Goal: Task Accomplishment & Management: Complete application form

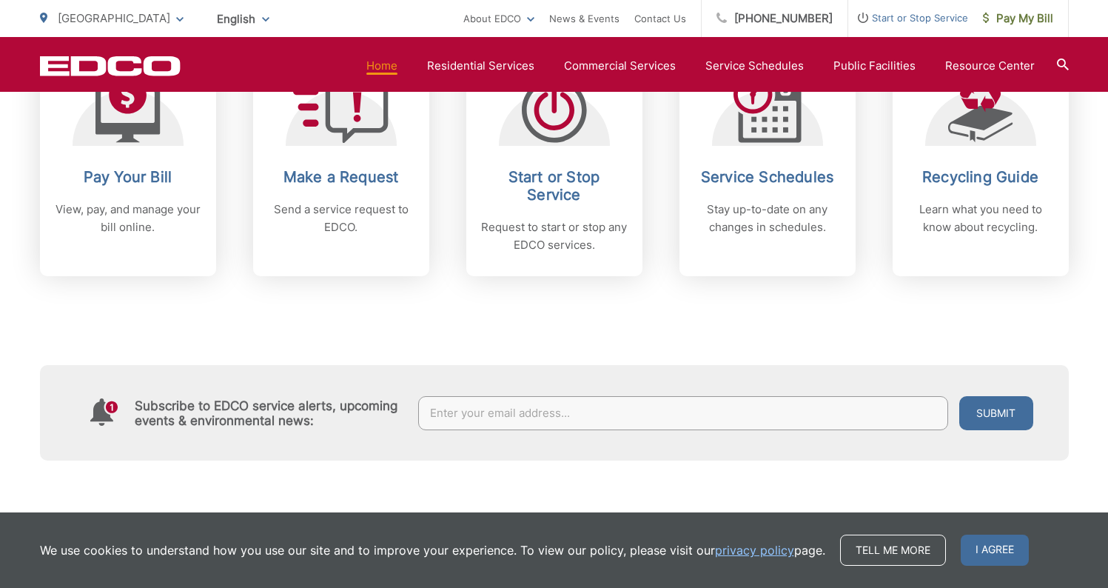
scroll to position [688, 0]
click at [990, 546] on span "I agree" at bounding box center [995, 549] width 68 height 31
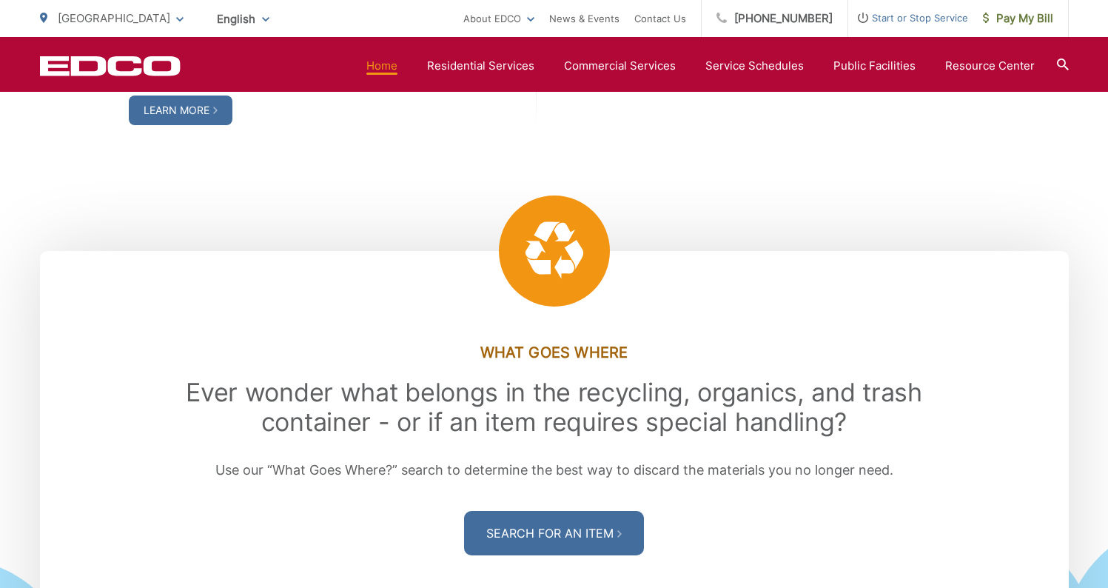
scroll to position [1841, 0]
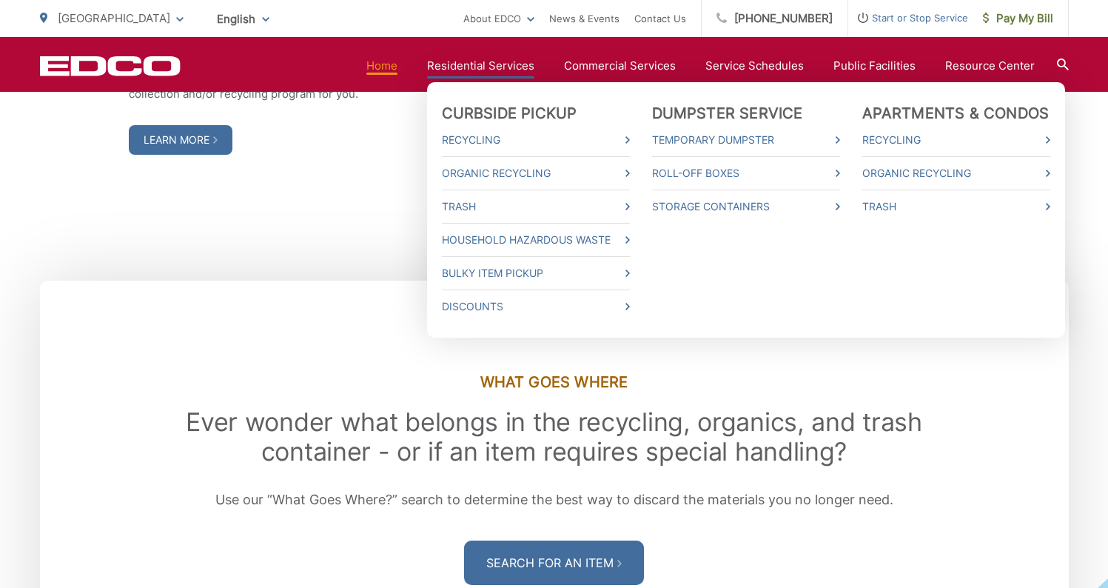
click at [526, 70] on link "Residential Services" at bounding box center [480, 66] width 107 height 18
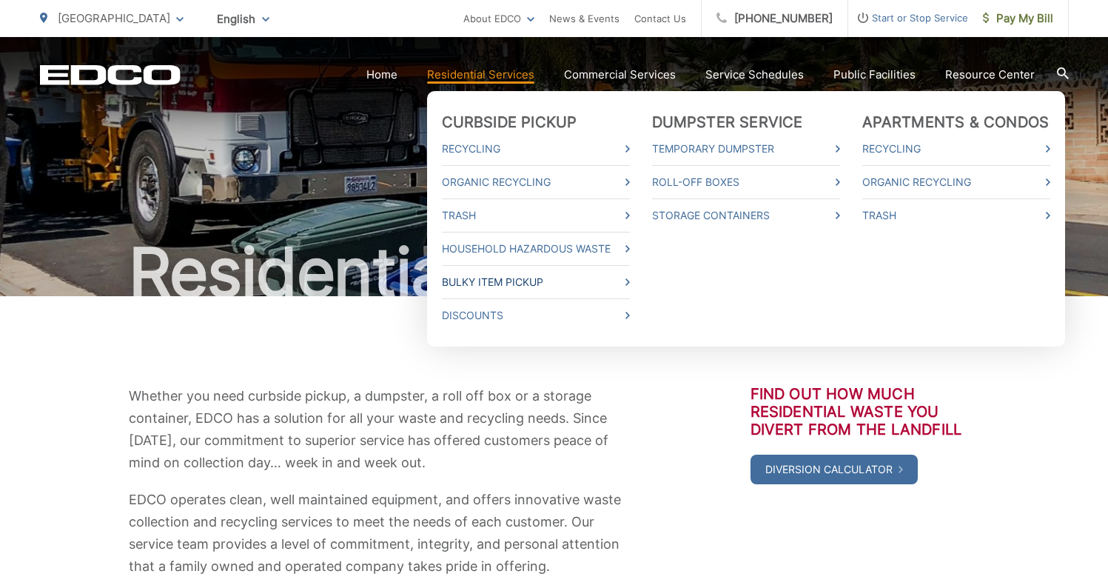
click at [500, 284] on link "Bulky Item Pickup" at bounding box center [536, 282] width 188 height 18
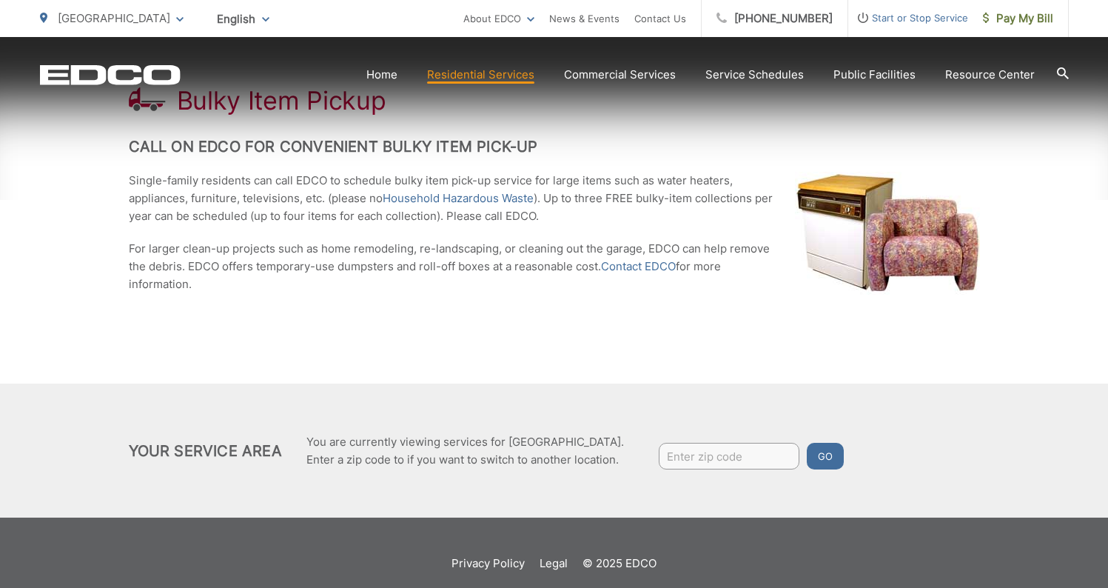
scroll to position [320, 0]
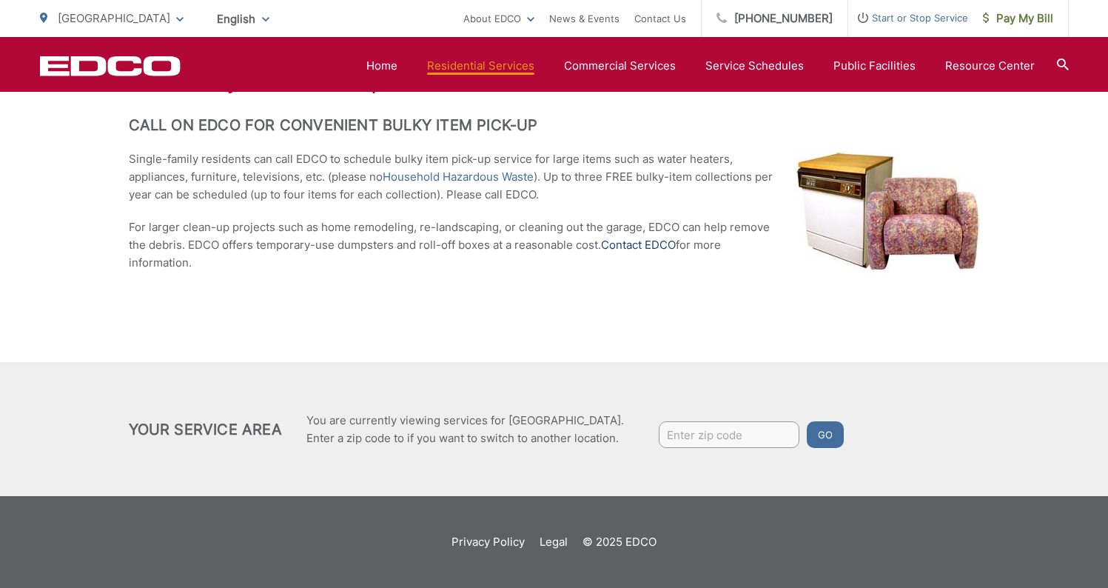
click at [637, 247] on link "Contact EDCO" at bounding box center [638, 245] width 75 height 18
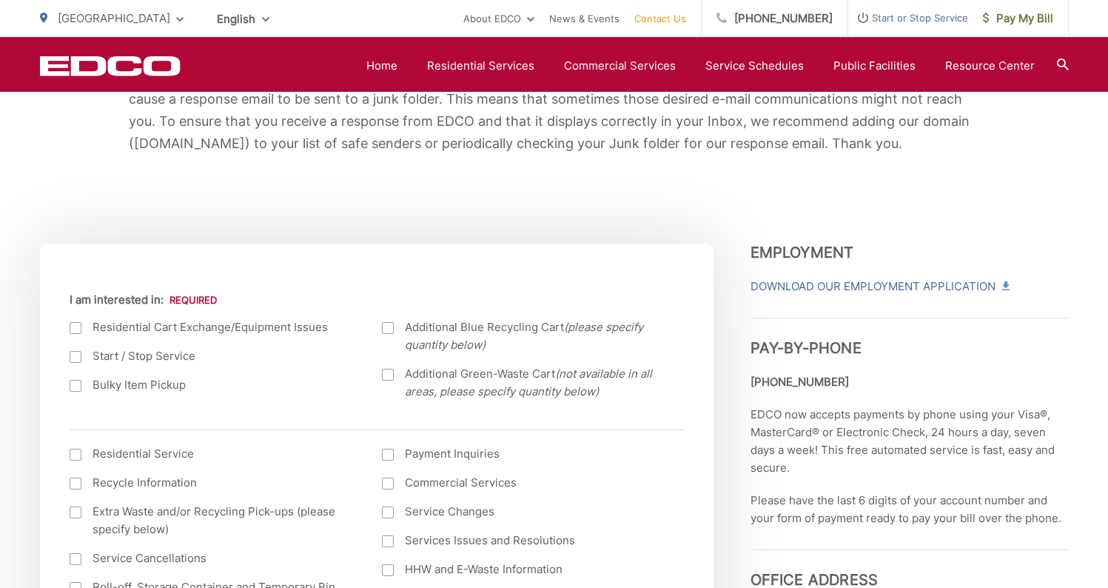
scroll to position [380, 0]
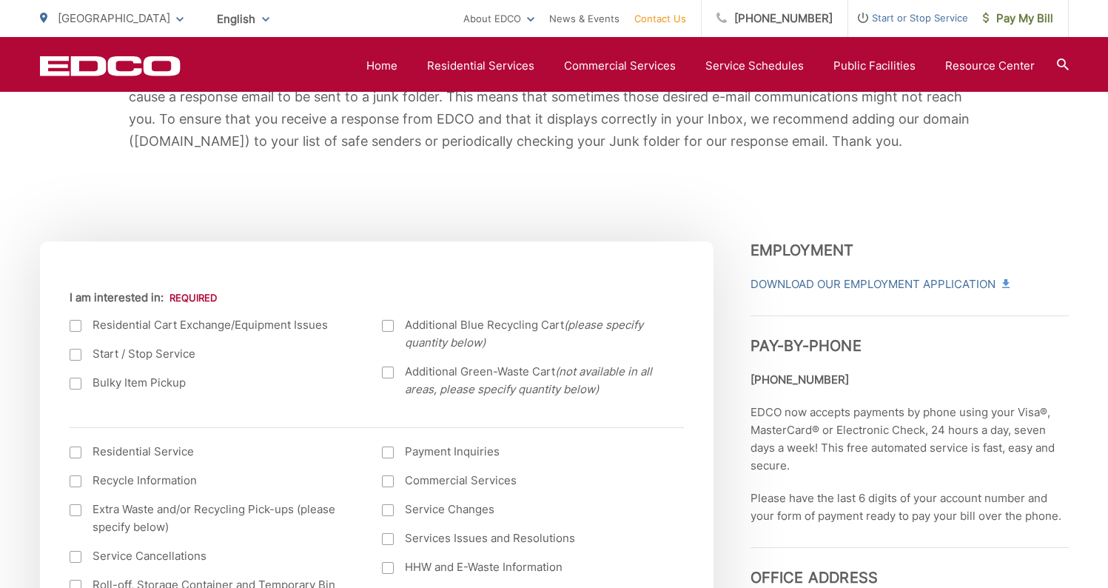
click at [75, 384] on div at bounding box center [76, 383] width 12 height 12
click at [0, 0] on input "Bulky Item Pickup" at bounding box center [0, 0] width 0 height 0
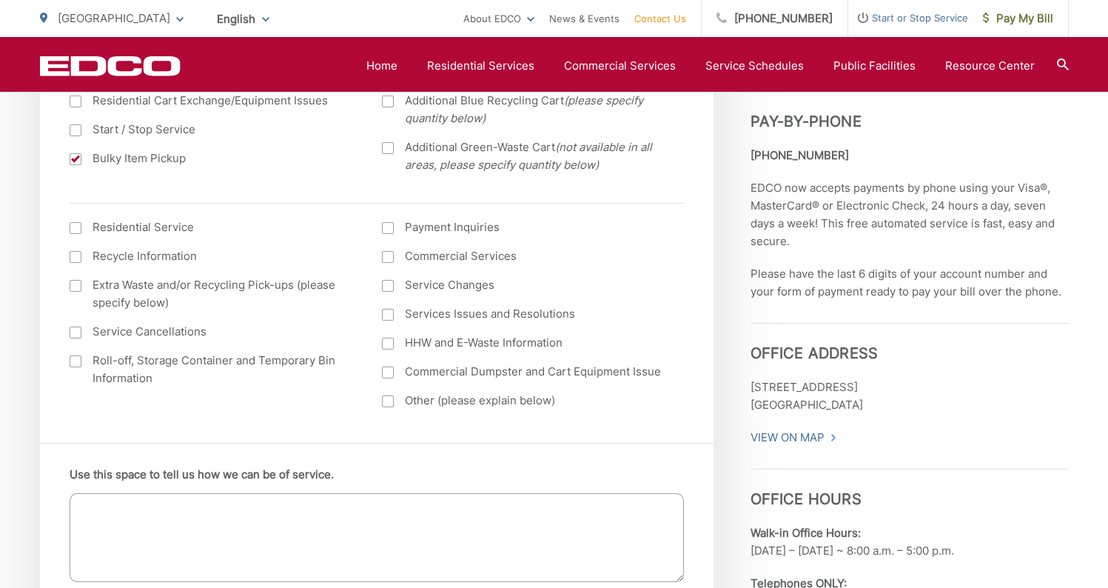
scroll to position [628, 0]
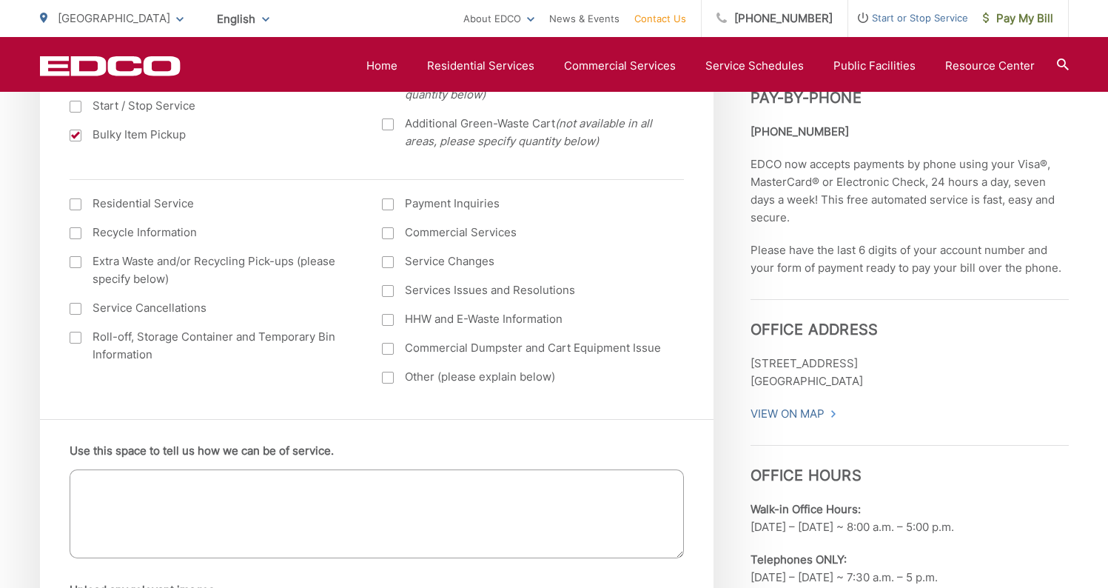
click at [209, 485] on textarea "Use this space to tell us how we can be of service." at bounding box center [377, 513] width 614 height 89
type textarea "I"
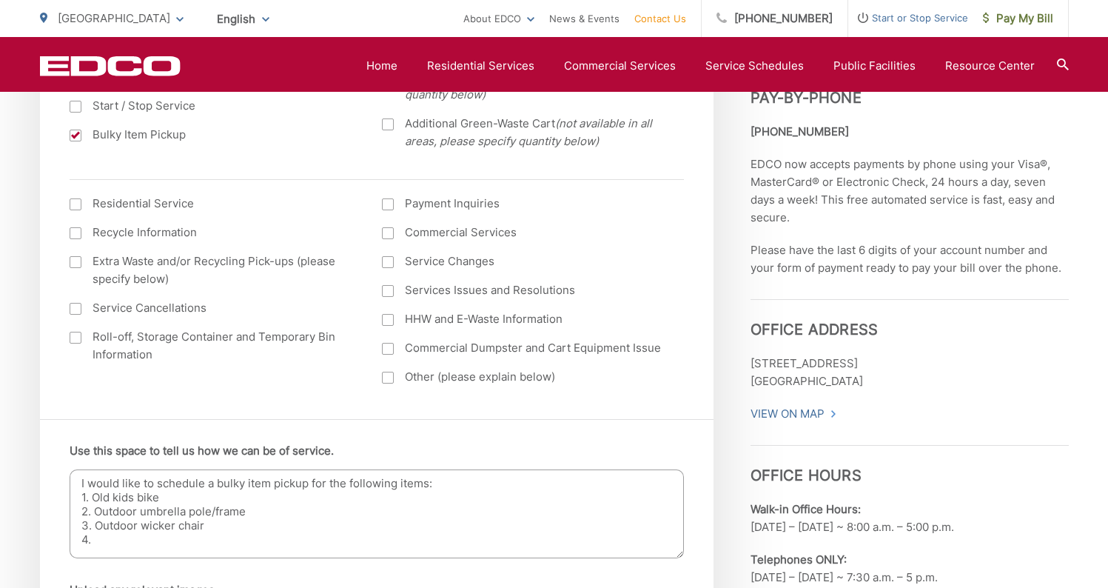
type textarea "I would like to schedule a bulky item pickup for the following items: 1. Old ki…"
